Goal: Task Accomplishment & Management: Use online tool/utility

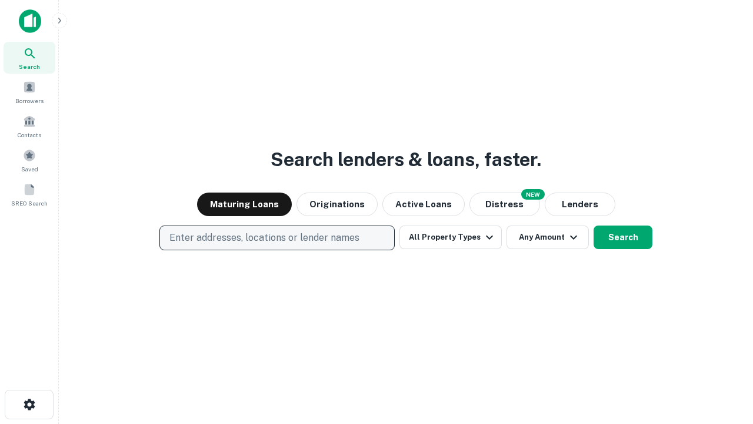
click at [277, 238] on p "Enter addresses, locations or lender names" at bounding box center [264, 238] width 190 height 14
type input "**********"
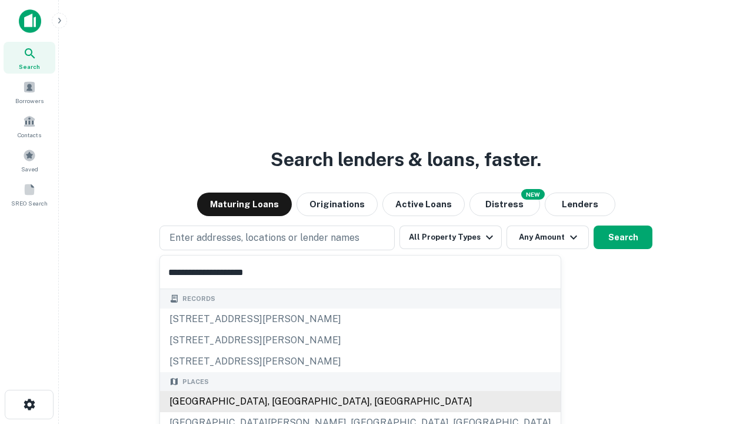
click at [281, 401] on div "[GEOGRAPHIC_DATA], [GEOGRAPHIC_DATA], [GEOGRAPHIC_DATA]" at bounding box center [360, 401] width 401 height 21
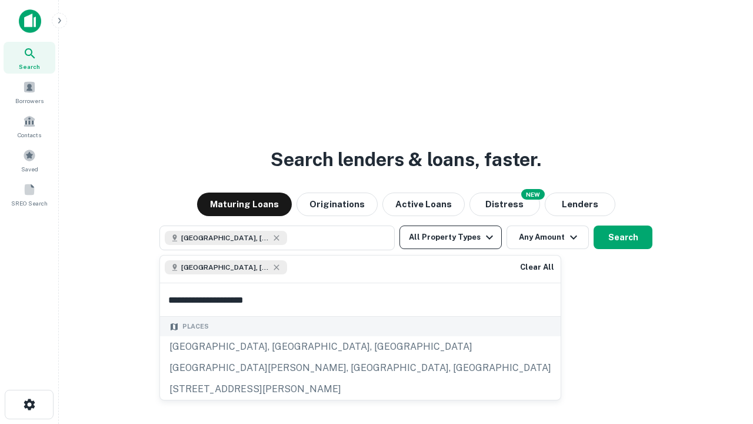
click at [451, 237] on button "All Property Types" at bounding box center [451, 237] width 102 height 24
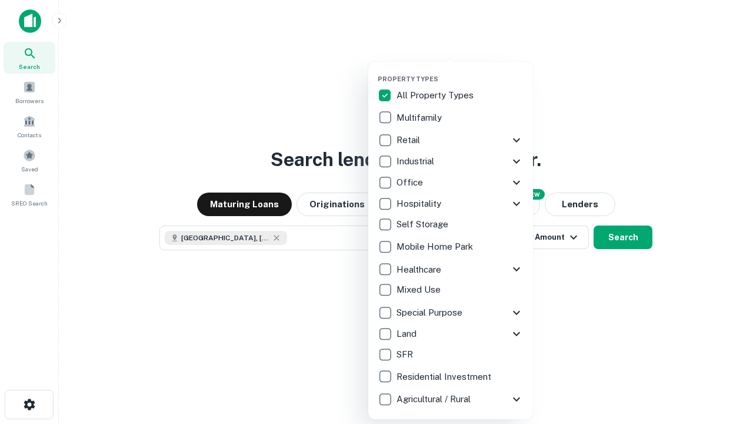
click at [460, 71] on button "button" at bounding box center [460, 71] width 165 height 1
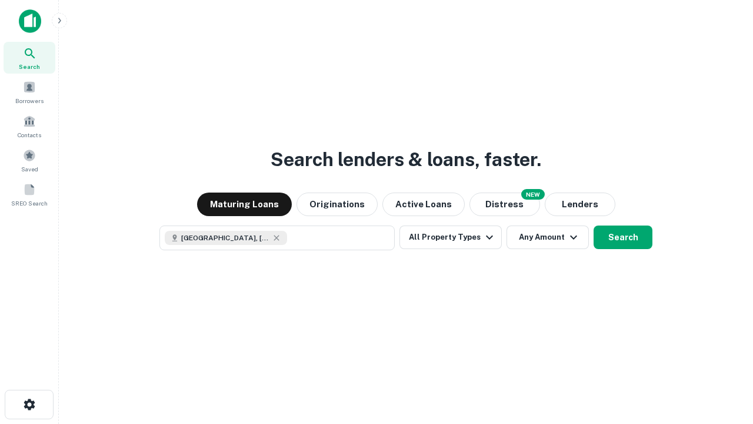
scroll to position [19, 0]
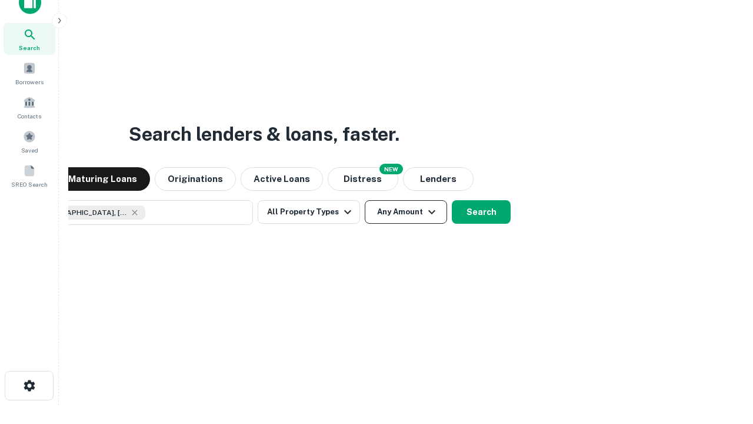
click at [365, 200] on button "Any Amount" at bounding box center [406, 212] width 82 height 24
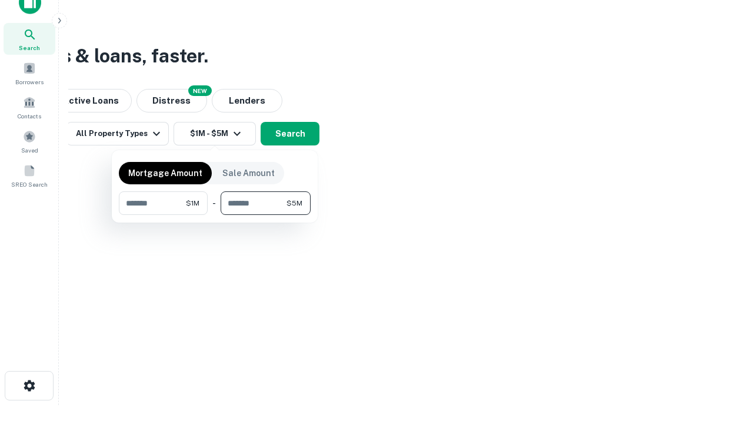
type input "*******"
click at [215, 215] on button "button" at bounding box center [215, 215] width 192 height 1
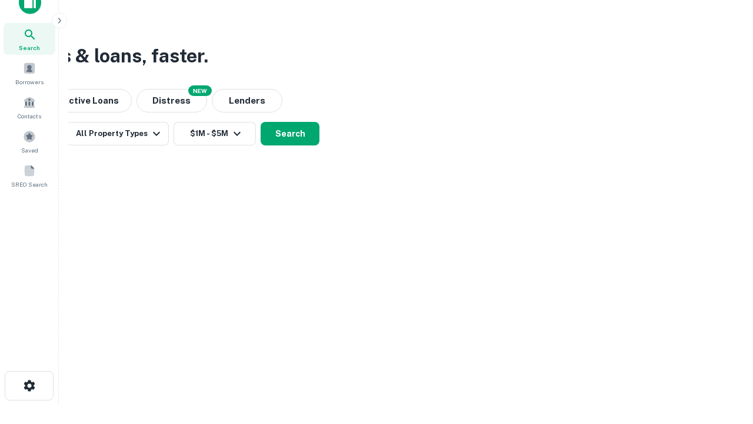
scroll to position [19, 0]
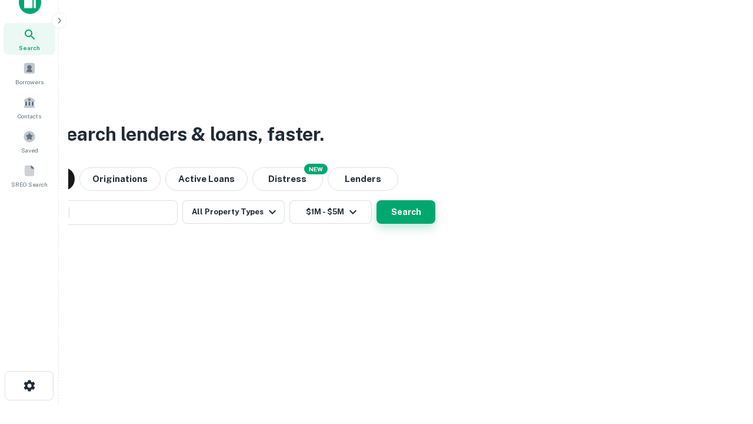
click at [377, 200] on button "Search" at bounding box center [406, 212] width 59 height 24
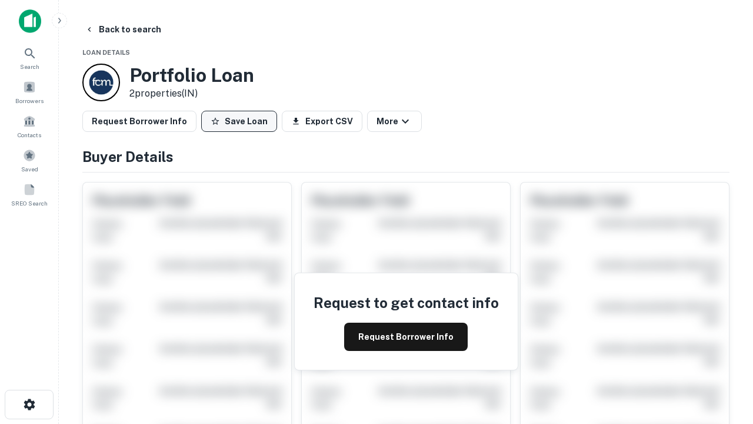
click at [239, 121] on button "Save Loan" at bounding box center [239, 121] width 76 height 21
click at [242, 121] on button "Save Loan" at bounding box center [239, 121] width 76 height 21
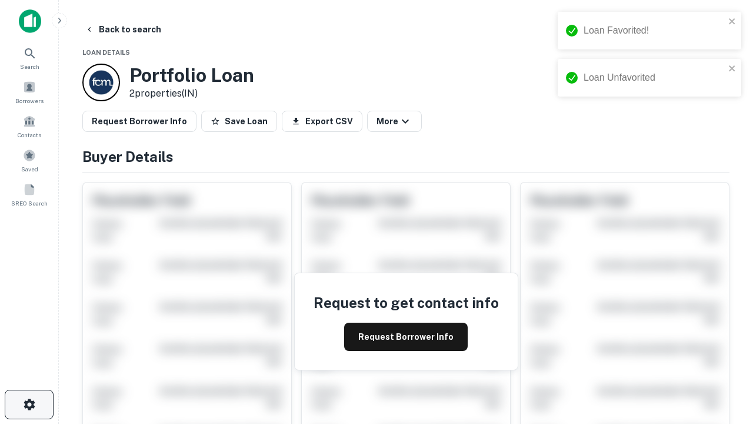
click at [29, 404] on icon "button" at bounding box center [29, 404] width 14 height 14
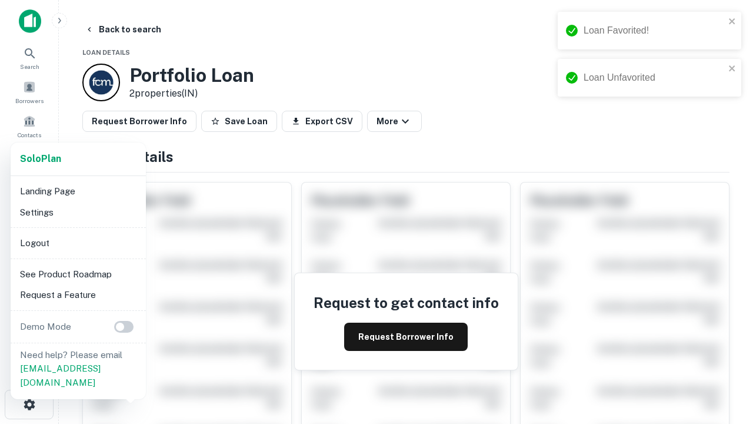
click at [78, 242] on li "Logout" at bounding box center [78, 242] width 126 height 21
